Goal: Task Accomplishment & Management: Use online tool/utility

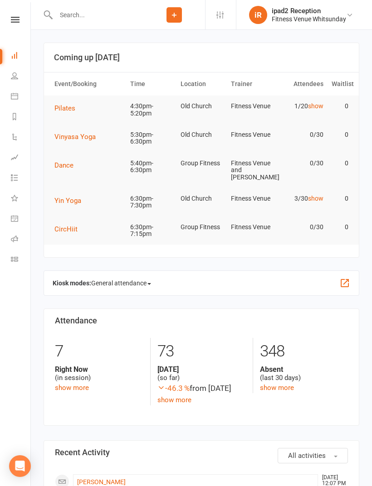
click at [151, 279] on span "General attendance" at bounding box center [121, 283] width 60 height 15
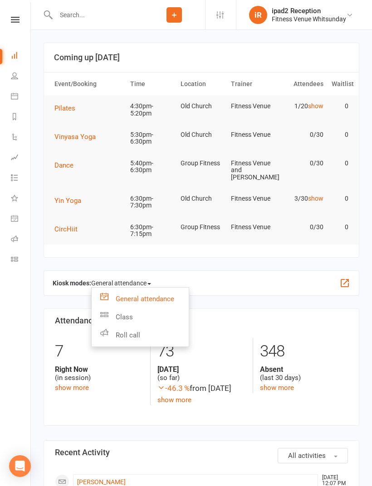
click at [131, 318] on link "Class" at bounding box center [140, 317] width 97 height 18
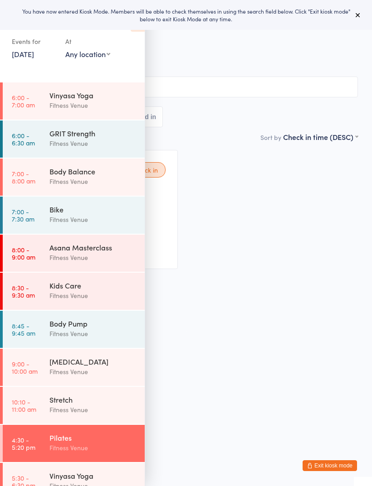
click at [95, 367] on div "[MEDICAL_DATA]" at bounding box center [92, 362] width 87 height 10
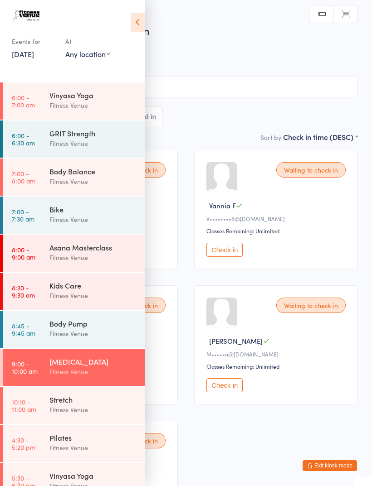
click at [222, 92] on input "search" at bounding box center [186, 87] width 344 height 21
click at [143, 20] on icon at bounding box center [138, 22] width 14 height 19
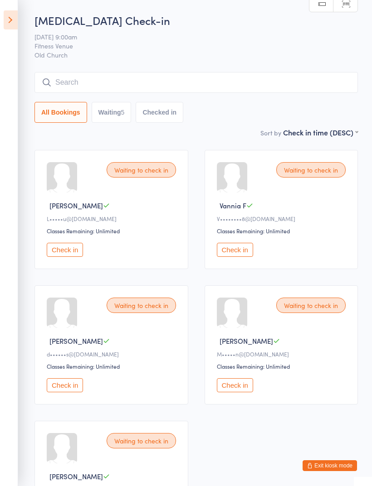
click at [103, 85] on input "search" at bounding box center [195, 82] width 323 height 21
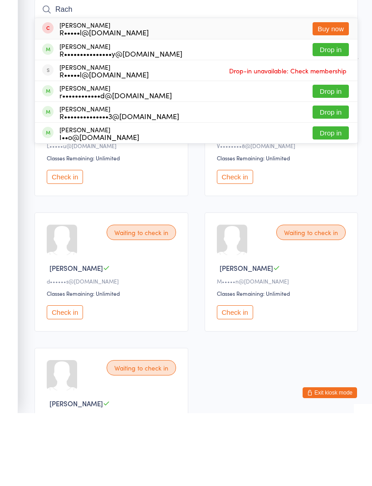
type input "Rach"
click at [330, 179] on button "Drop in" at bounding box center [330, 185] width 36 height 13
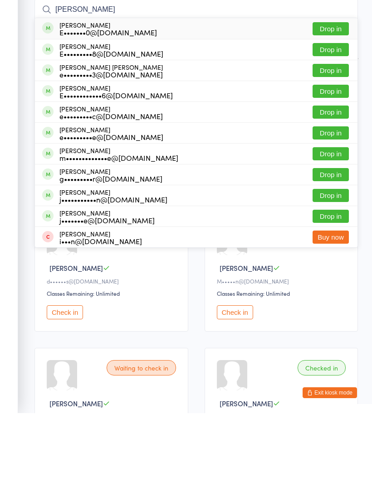
type input "[PERSON_NAME]"
click at [327, 95] on button "Drop in" at bounding box center [330, 101] width 36 height 13
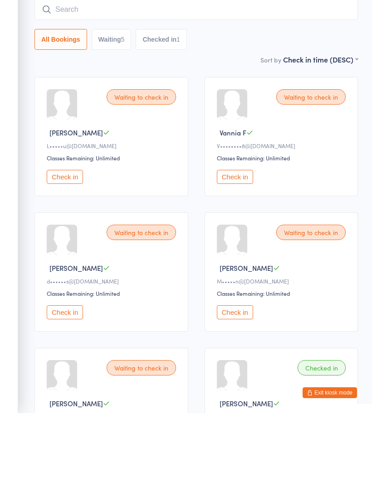
scroll to position [73, 0]
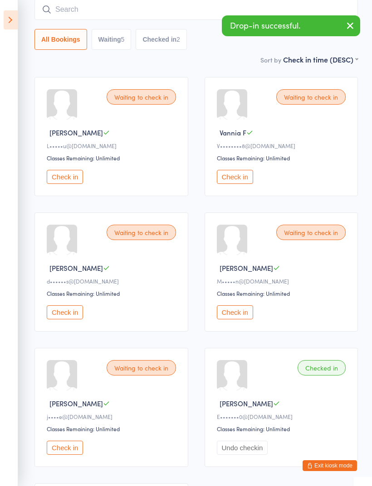
click at [116, 14] on input "search" at bounding box center [195, 9] width 323 height 21
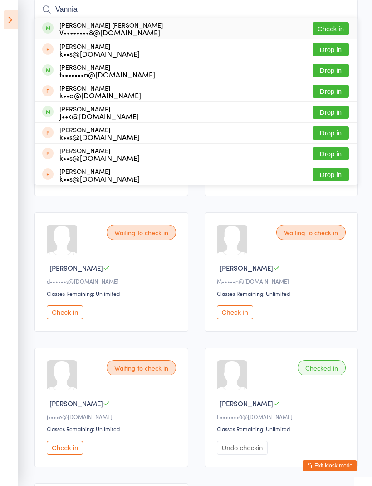
type input "Vannia"
click at [334, 30] on button "Check in" at bounding box center [330, 28] width 36 height 13
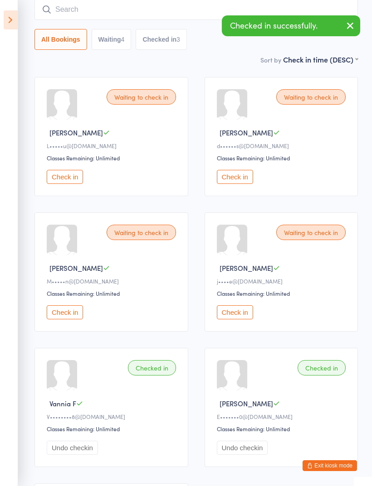
click at [114, 14] on input "search" at bounding box center [195, 9] width 323 height 21
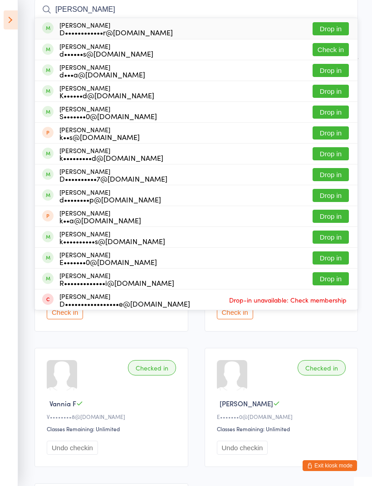
type input "[PERSON_NAME]"
click at [335, 31] on button "Drop in" at bounding box center [330, 28] width 36 height 13
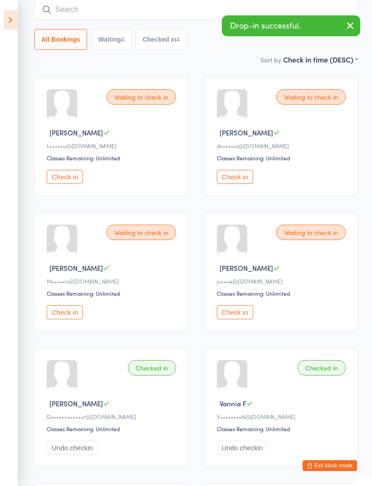
click at [123, 15] on input "search" at bounding box center [195, 9] width 323 height 21
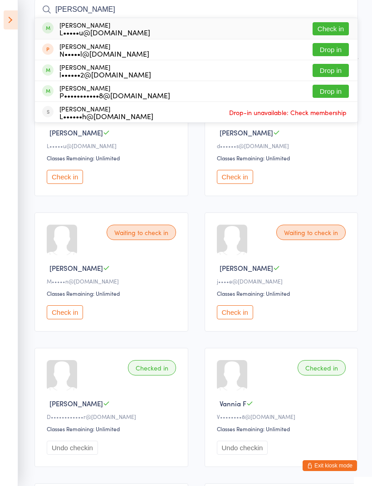
type input "[PERSON_NAME]"
click at [333, 31] on button "Check in" at bounding box center [330, 28] width 36 height 13
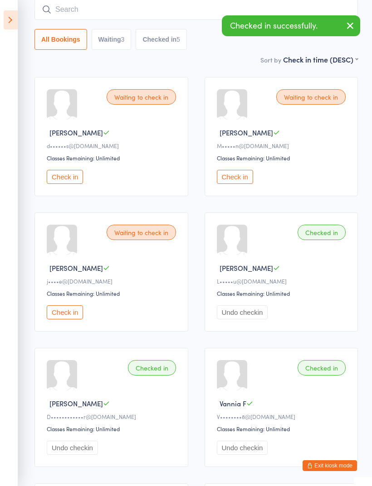
click at [136, 15] on input "search" at bounding box center [195, 9] width 323 height 21
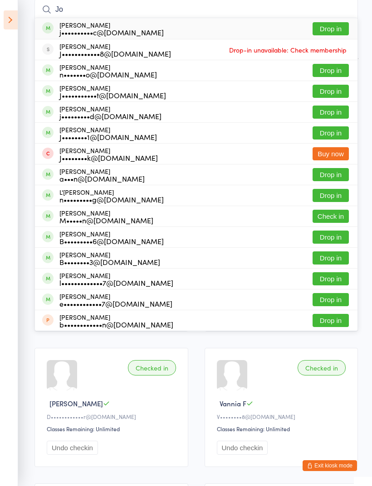
type input "J"
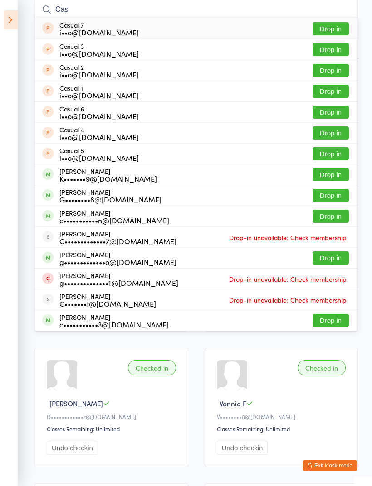
type input "Cas"
click at [330, 92] on button "Drop in" at bounding box center [330, 91] width 36 height 13
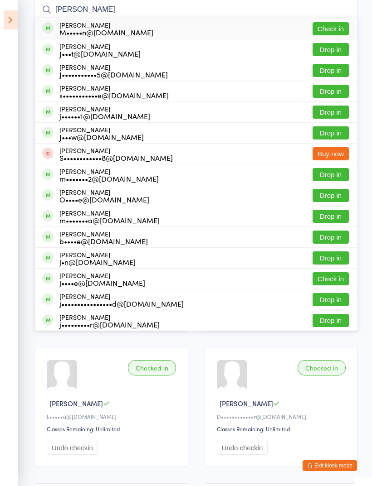
type input "[PERSON_NAME]"
click at [333, 26] on button "Check in" at bounding box center [330, 28] width 36 height 13
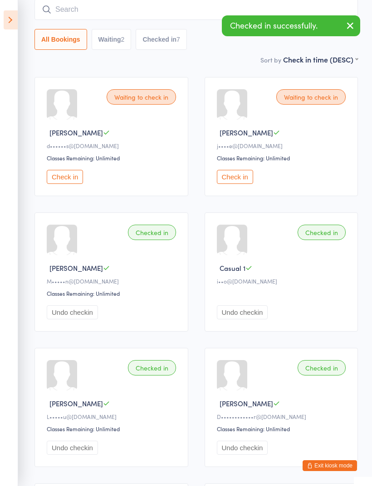
click at [134, 11] on input "search" at bounding box center [195, 9] width 323 height 21
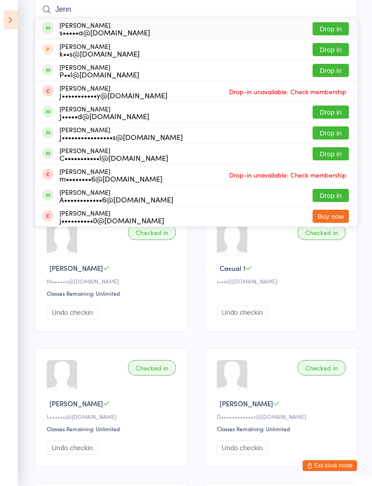
type input "Jenn"
click at [331, 29] on button "Drop in" at bounding box center [330, 28] width 36 height 13
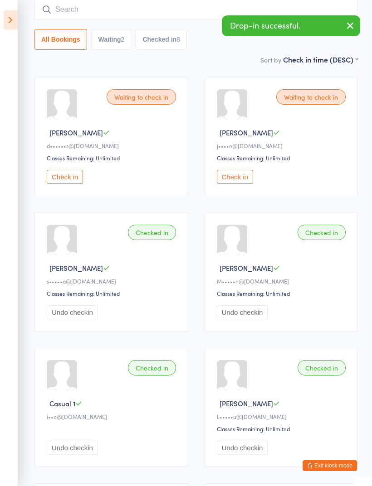
click at [123, 16] on input "search" at bounding box center [195, 9] width 323 height 21
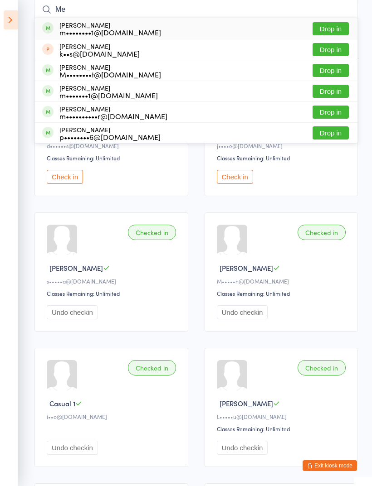
type input "M"
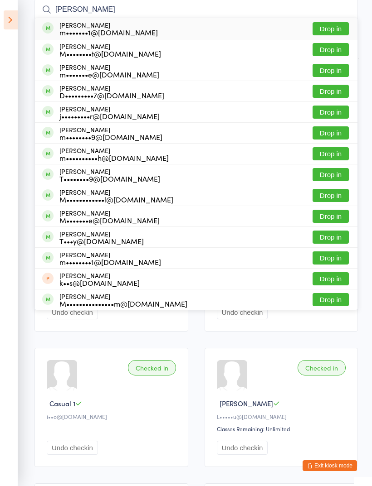
type input "[PERSON_NAME]"
click at [330, 92] on button "Drop in" at bounding box center [330, 91] width 36 height 13
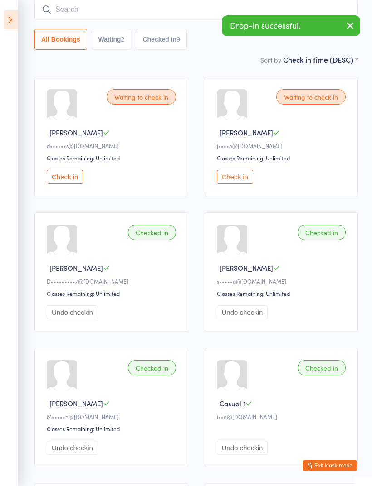
click at [138, 12] on input "search" at bounding box center [195, 9] width 323 height 21
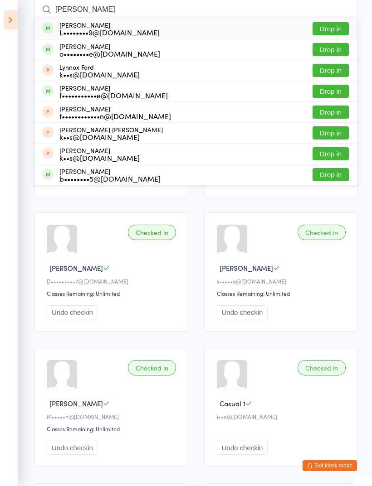
type input "[PERSON_NAME]"
click at [333, 29] on button "Drop in" at bounding box center [330, 28] width 36 height 13
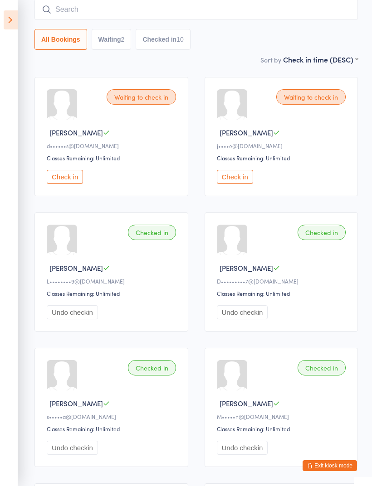
click at [177, 17] on input "search" at bounding box center [195, 9] width 323 height 21
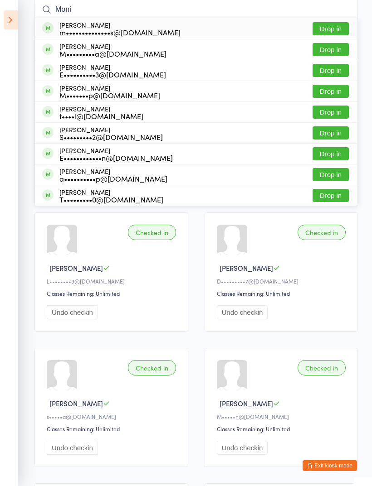
type input "Moni"
click at [328, 91] on button "Drop in" at bounding box center [330, 91] width 36 height 13
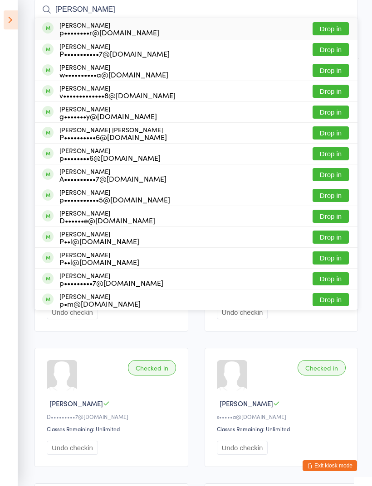
type input "[PERSON_NAME]"
click at [330, 73] on button "Drop in" at bounding box center [330, 70] width 36 height 13
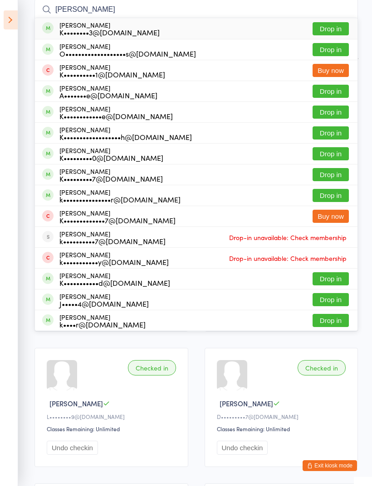
type input "[PERSON_NAME]"
click at [326, 91] on button "Drop in" at bounding box center [330, 91] width 36 height 13
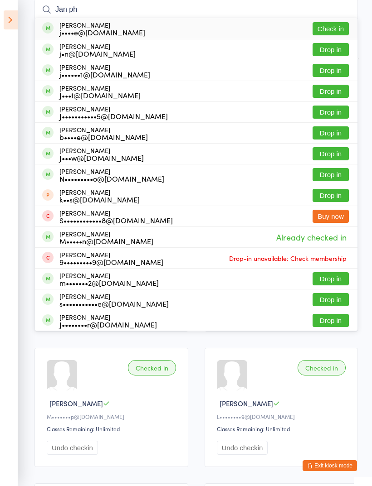
type input "Jan ph"
click at [335, 32] on button "Check in" at bounding box center [330, 28] width 36 height 13
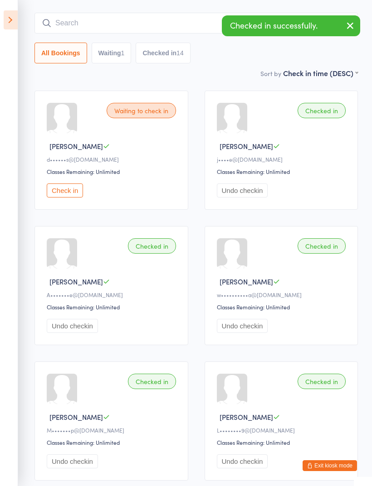
scroll to position [0, 0]
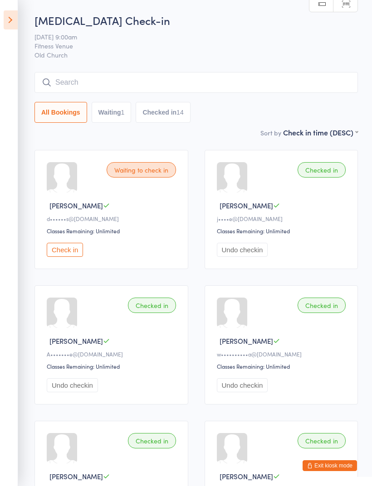
click at [10, 17] on icon at bounding box center [11, 19] width 14 height 19
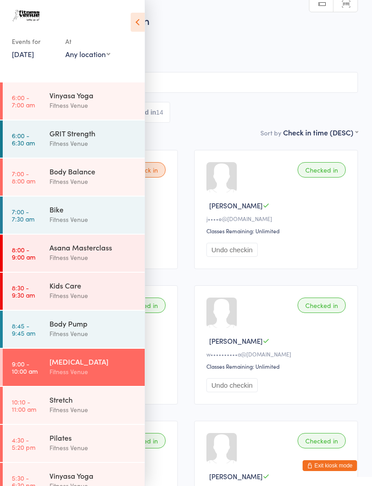
click at [134, 24] on icon at bounding box center [138, 22] width 14 height 19
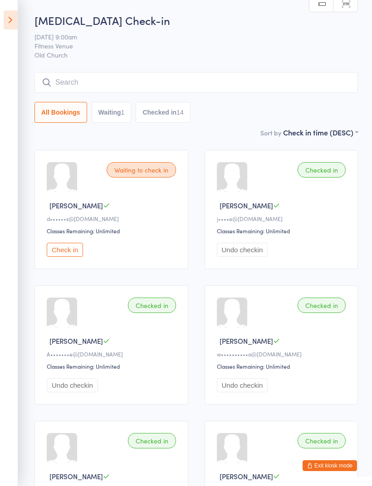
click at [5, 25] on icon at bounding box center [11, 19] width 14 height 19
